Goal: Navigation & Orientation: Find specific page/section

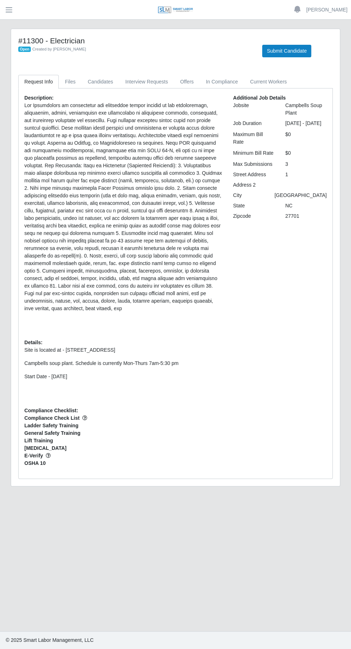
click at [14, 10] on button "button" at bounding box center [9, 10] width 18 height 12
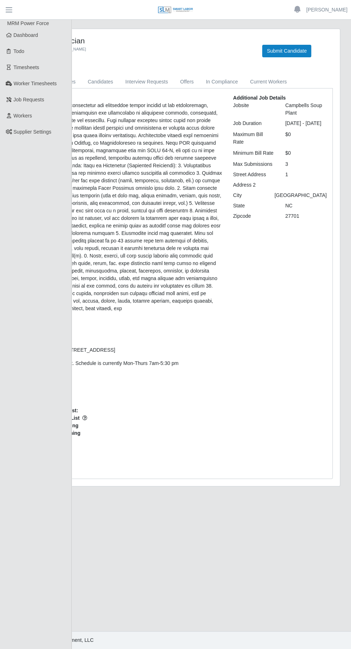
click at [40, 41] on link "Dashboard" at bounding box center [36, 35] width 72 height 16
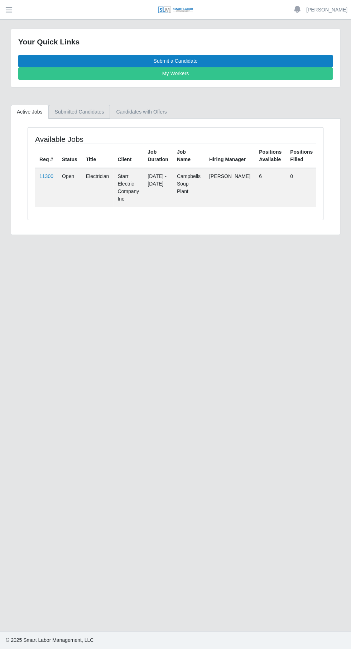
click at [80, 111] on link "Submitted Candidates" at bounding box center [80, 112] width 62 height 14
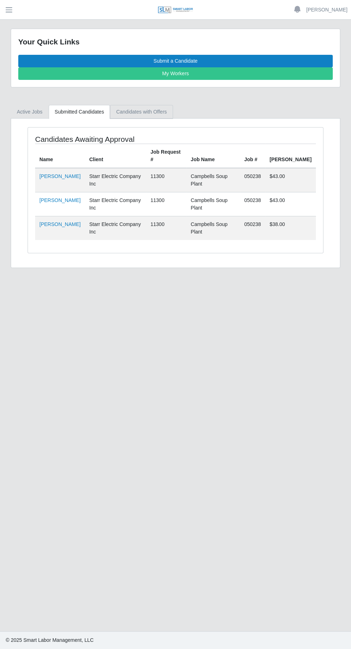
click at [145, 111] on link "Candidates with Offers" at bounding box center [141, 112] width 63 height 14
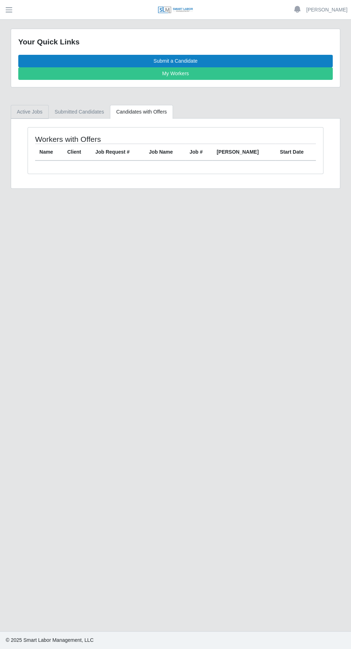
click at [38, 116] on link "Active Jobs" at bounding box center [30, 112] width 38 height 14
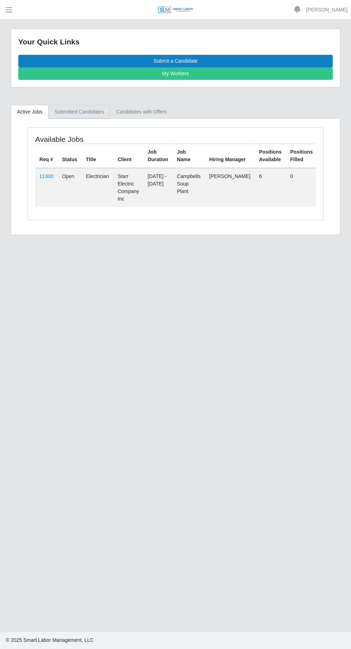
click at [89, 116] on link "Submitted Candidates" at bounding box center [80, 112] width 62 height 14
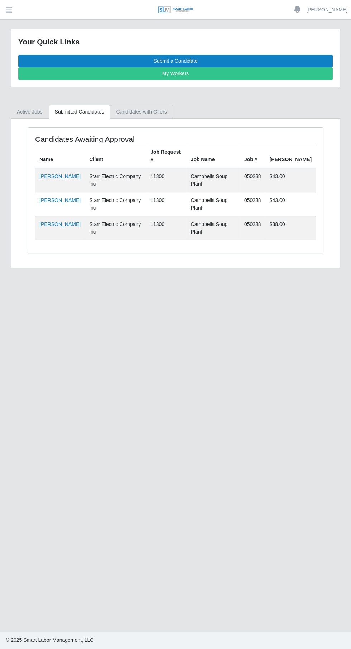
click at [138, 111] on link "Candidates with Offers" at bounding box center [141, 112] width 63 height 14
